Goal: Navigation & Orientation: Find specific page/section

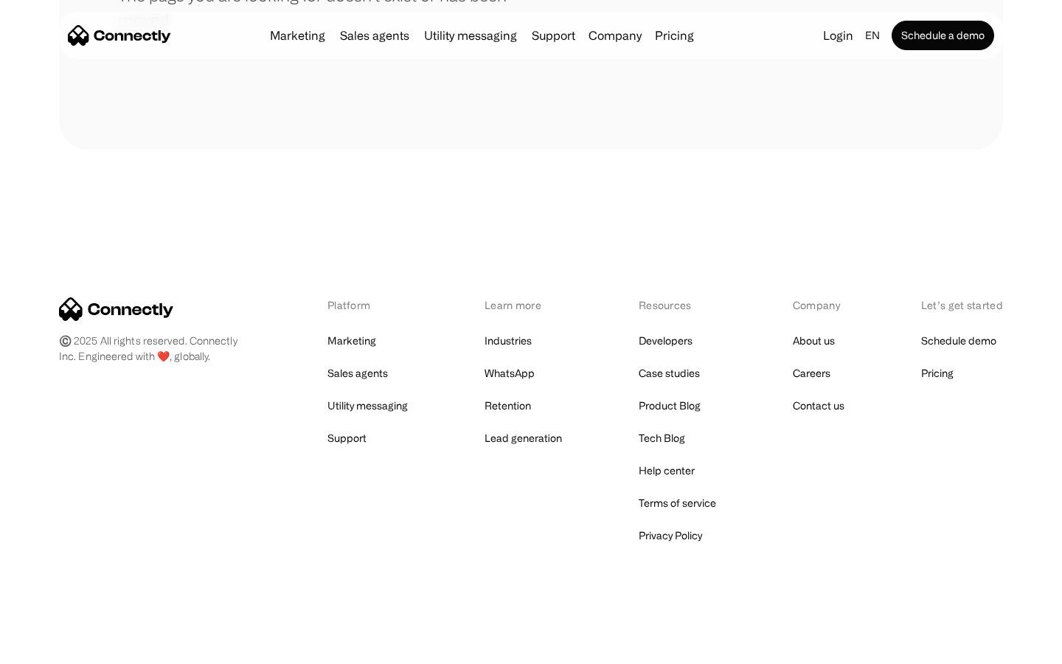
scroll to position [269, 0]
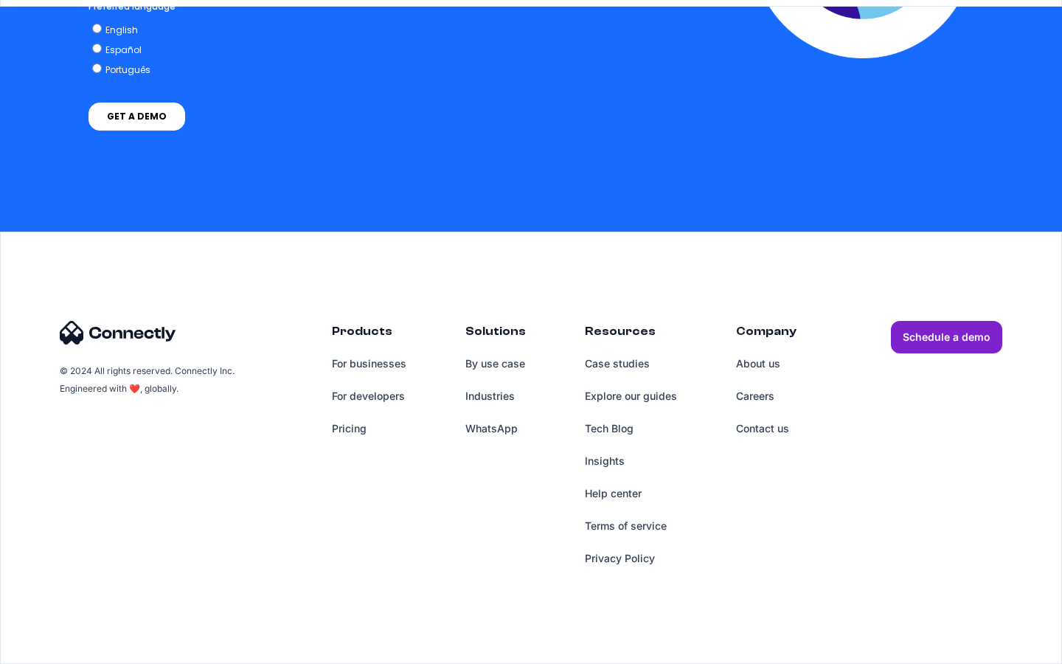
scroll to position [1105, 0]
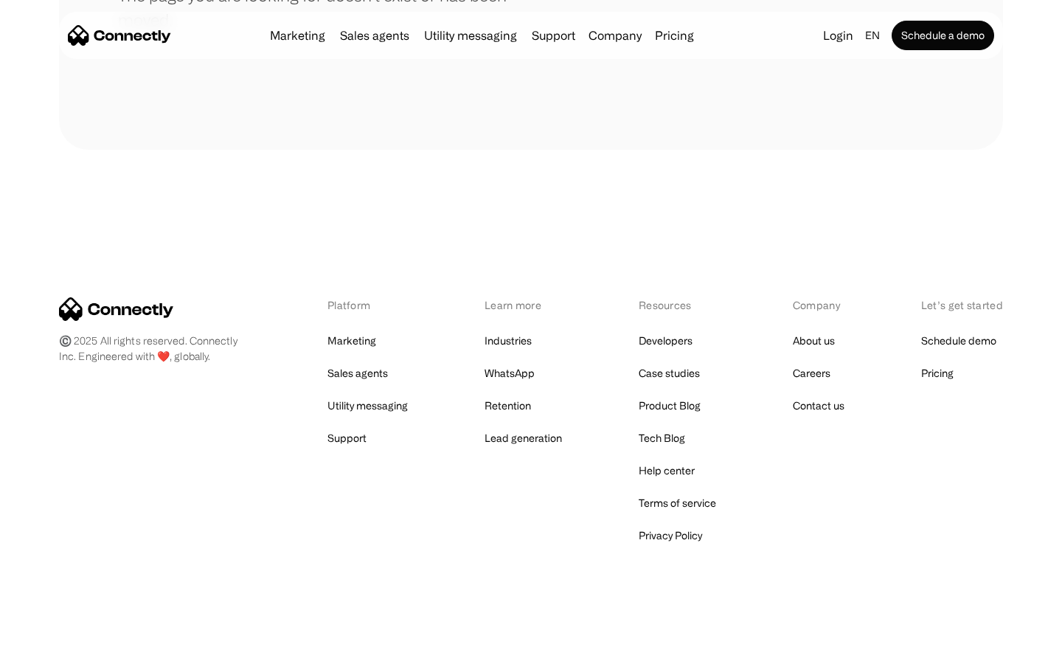
scroll to position [269, 0]
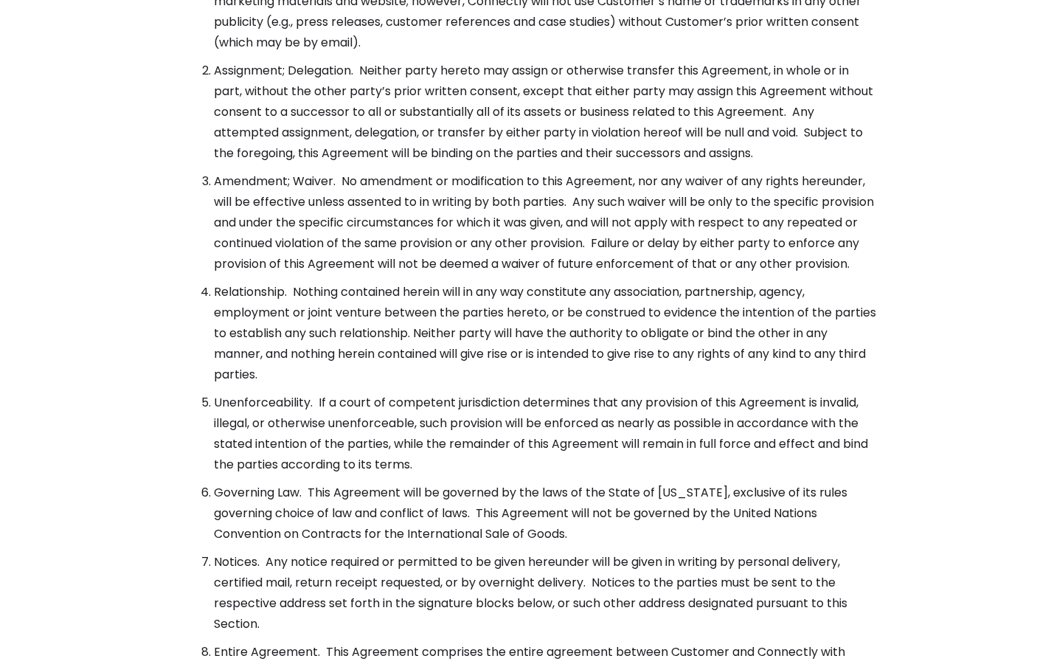
scroll to position [5362, 0]
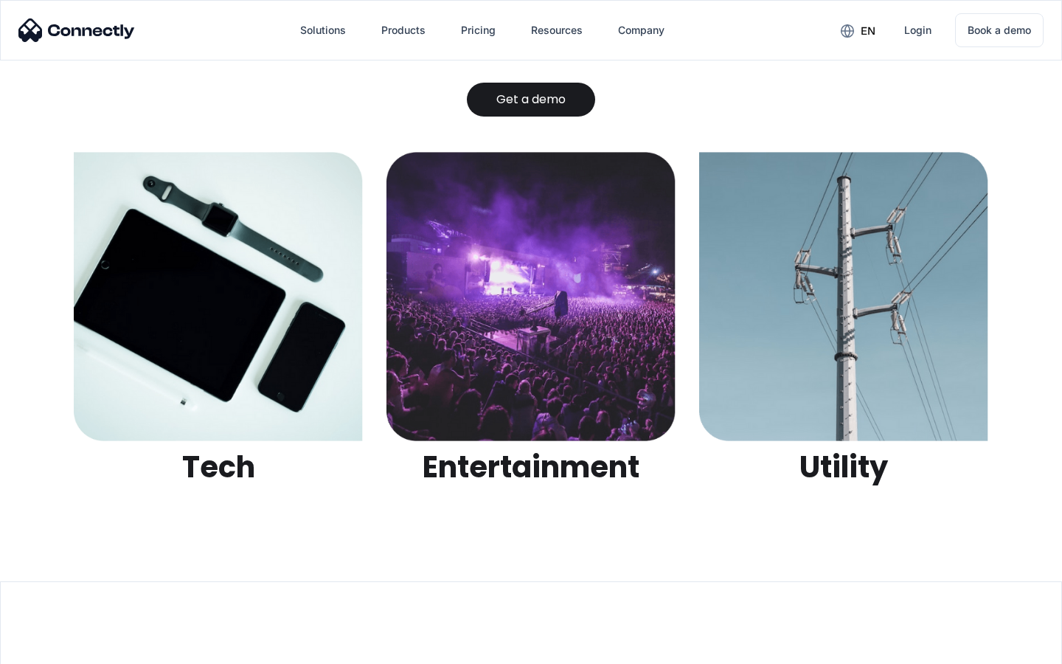
scroll to position [4653, 0]
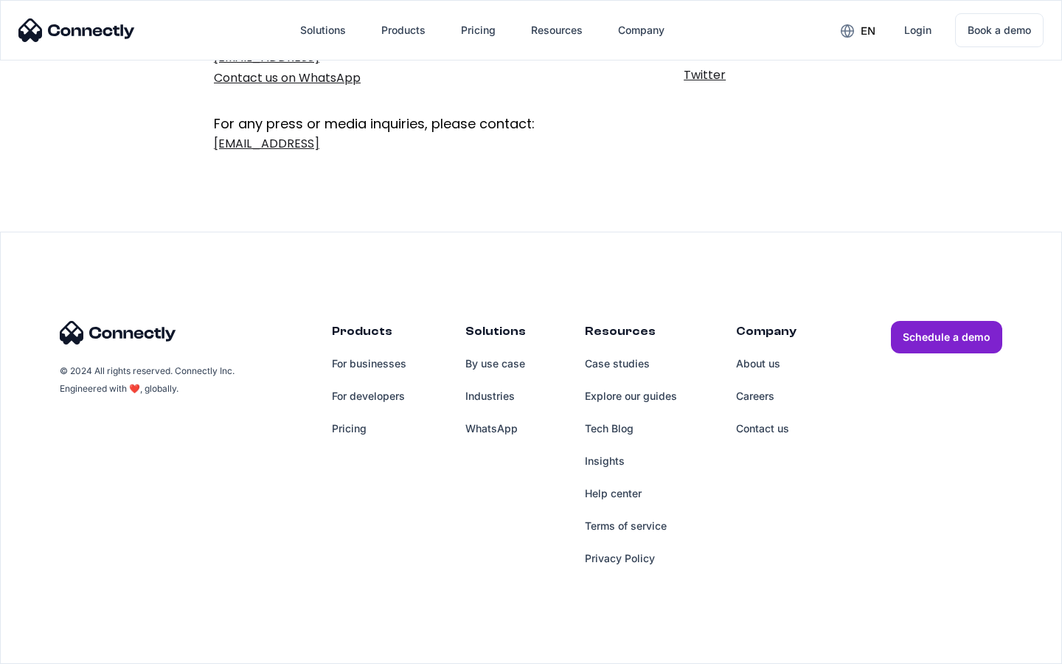
scroll to position [241, 0]
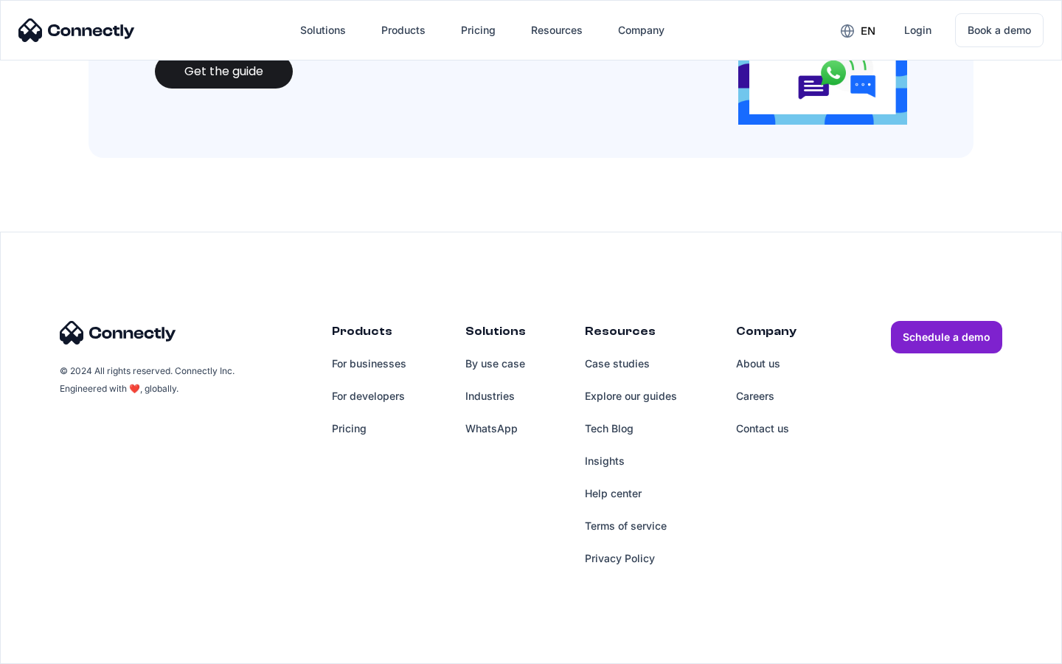
scroll to position [1603, 0]
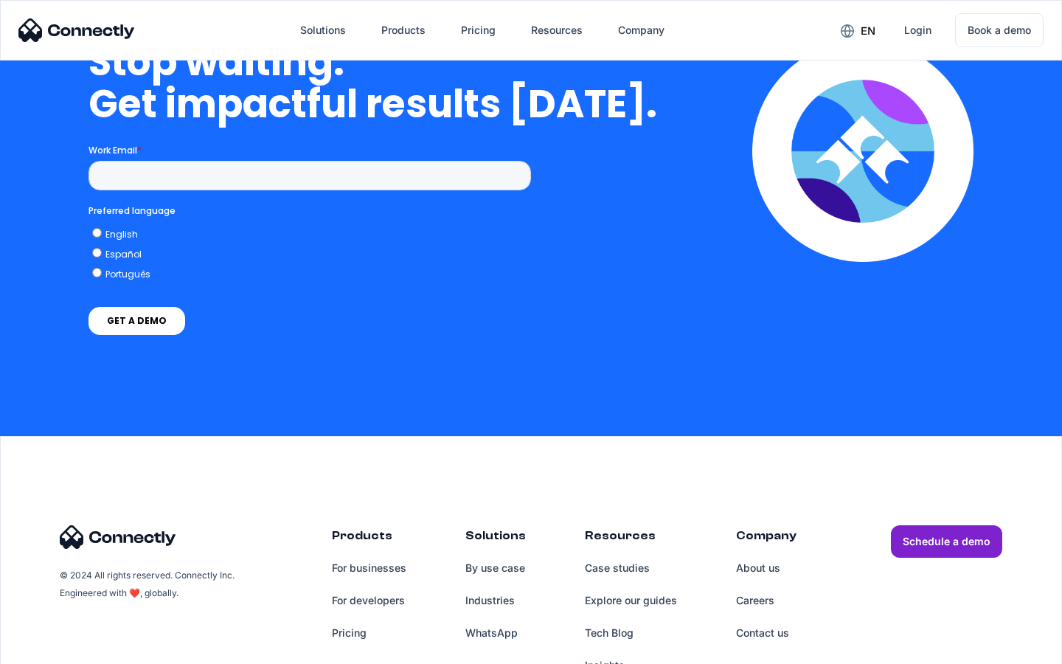
scroll to position [4288, 0]
